Goal: Task Accomplishment & Management: Manage account settings

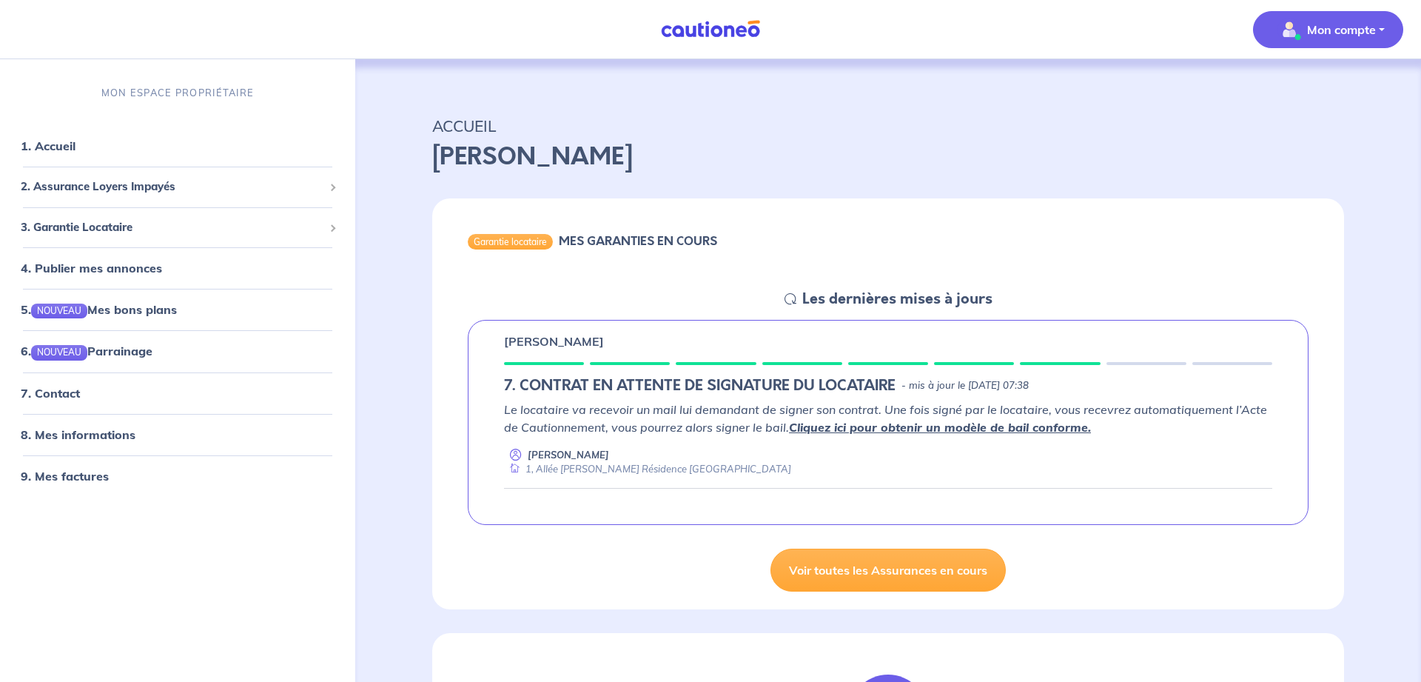
click at [1382, 25] on button "Mon compte" at bounding box center [1328, 29] width 150 height 37
click at [1337, 126] on link "Me déconnecter" at bounding box center [1313, 127] width 119 height 24
click at [1379, 27] on button "Mon compte" at bounding box center [1328, 29] width 150 height 37
click at [1304, 131] on link "Me déconnecter" at bounding box center [1313, 127] width 119 height 24
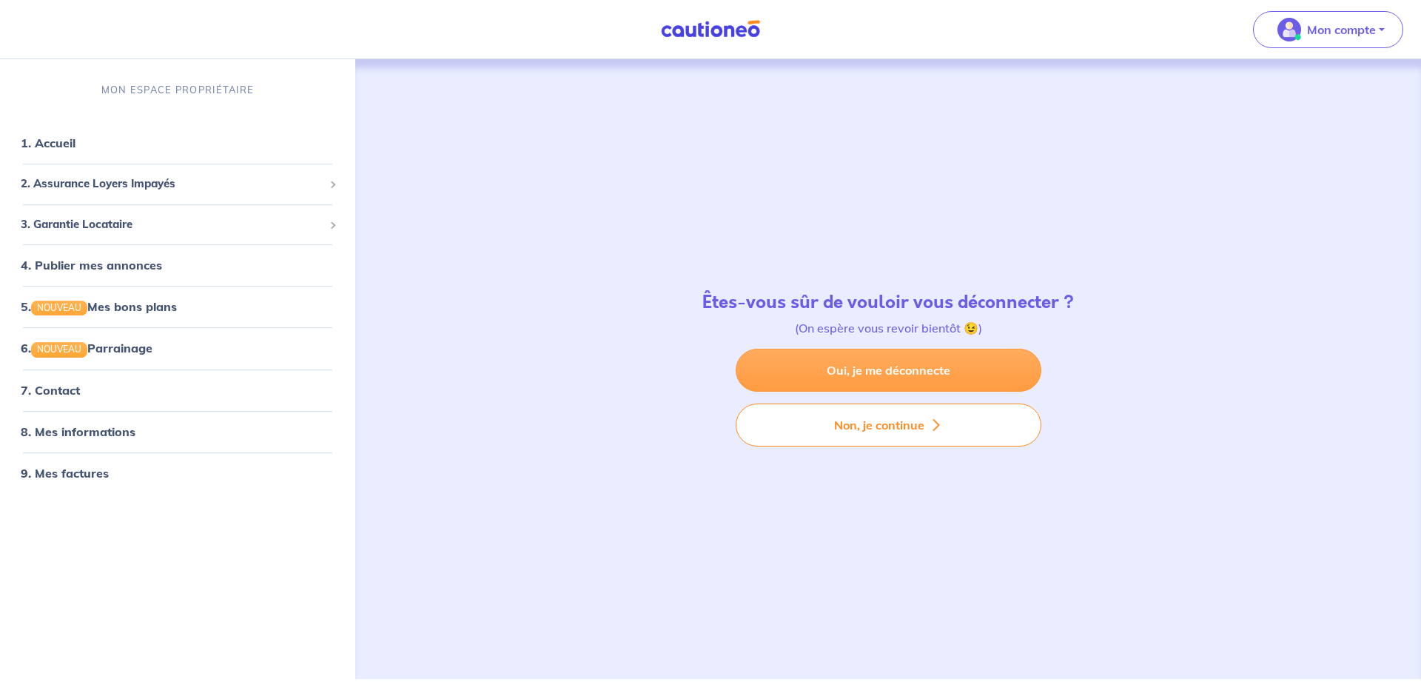
click at [964, 374] on link "Oui, je me déconnecte" at bounding box center [889, 370] width 306 height 43
